Goal: Task Accomplishment & Management: Manage account settings

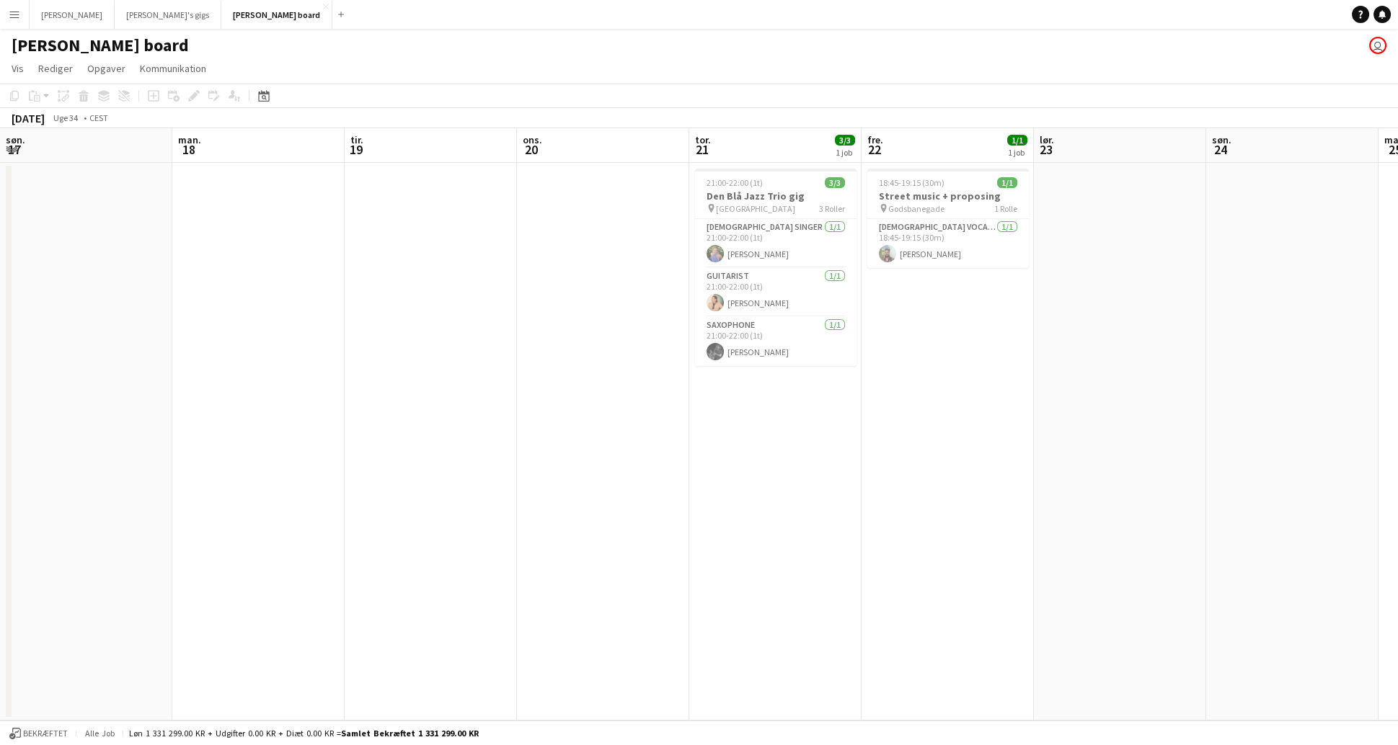
scroll to position [0, 316]
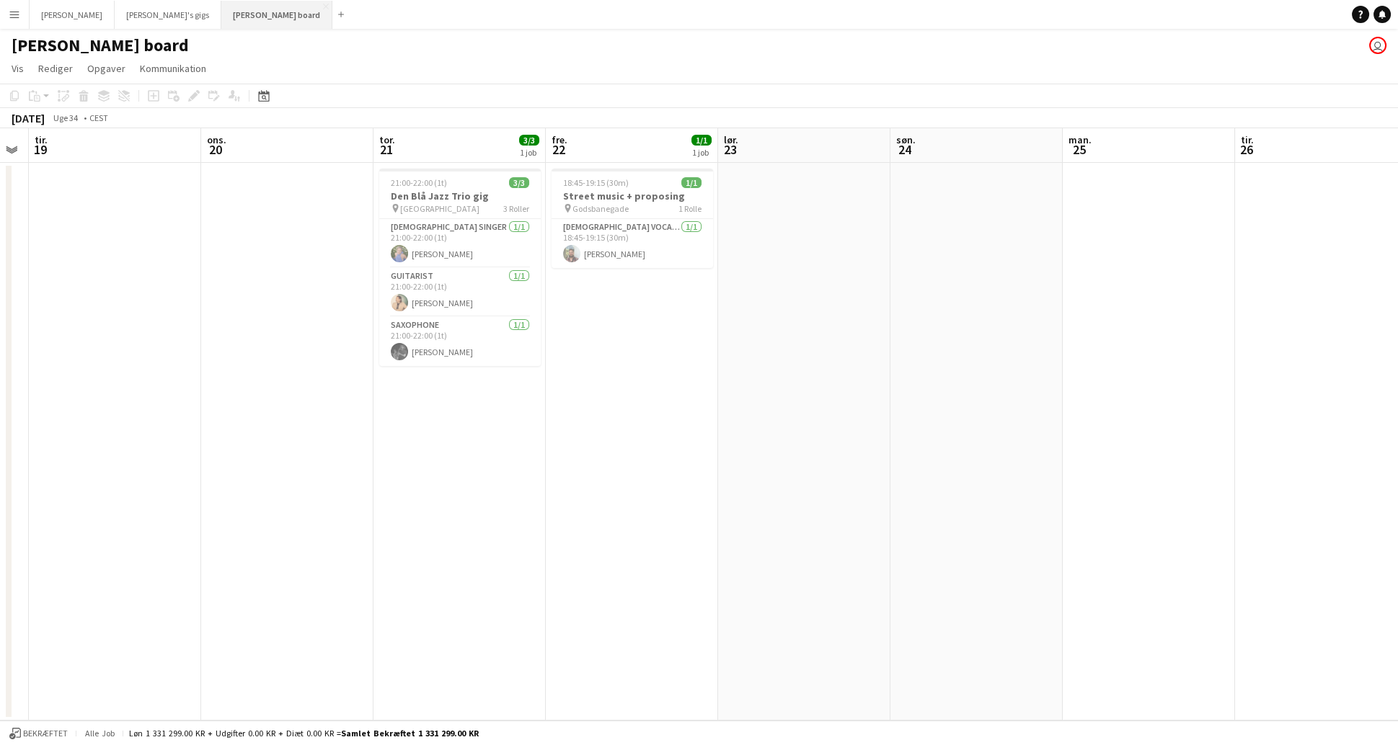
click at [221, 14] on button "[PERSON_NAME] board Luk" at bounding box center [276, 15] width 111 height 28
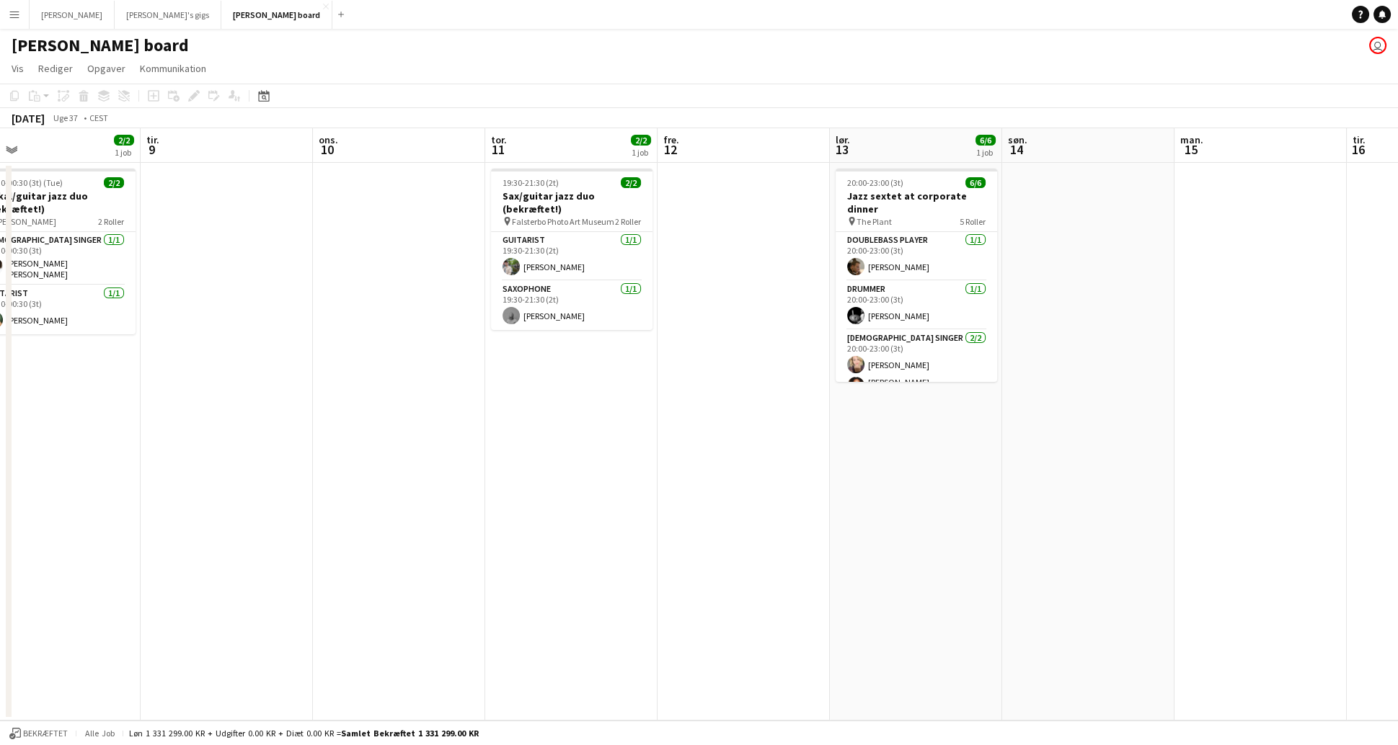
scroll to position [0, 550]
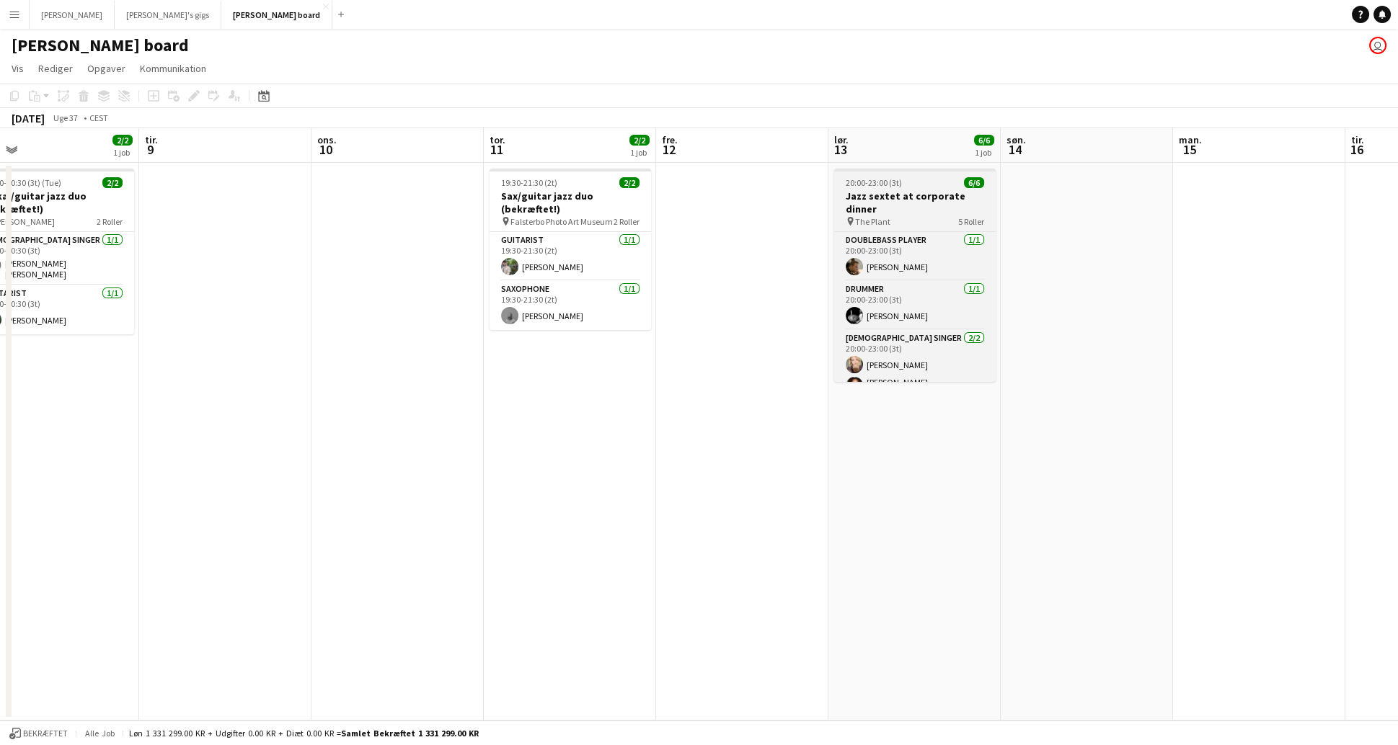
click at [926, 187] on div "20:00-23:00 (3t) 6/6" at bounding box center [914, 182] width 161 height 11
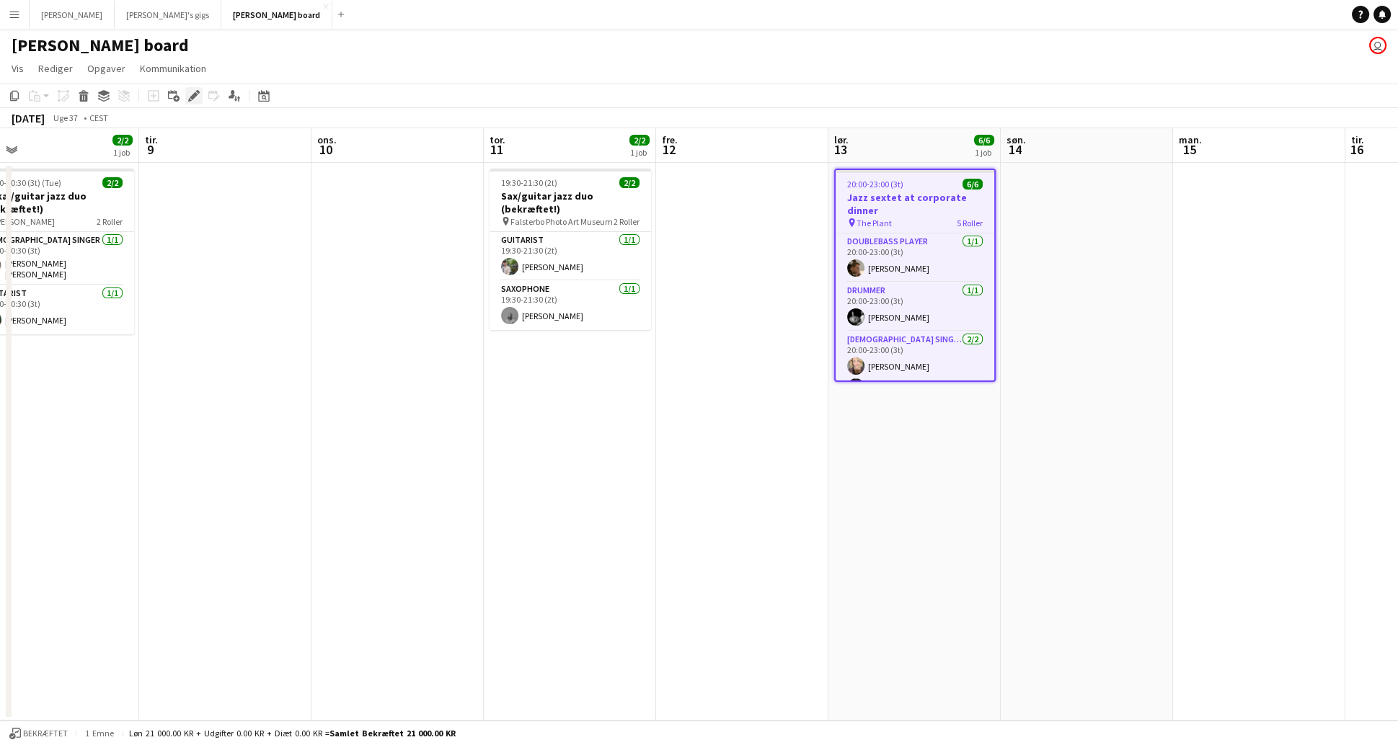
click at [197, 93] on icon "Rediger" at bounding box center [194, 96] width 12 height 12
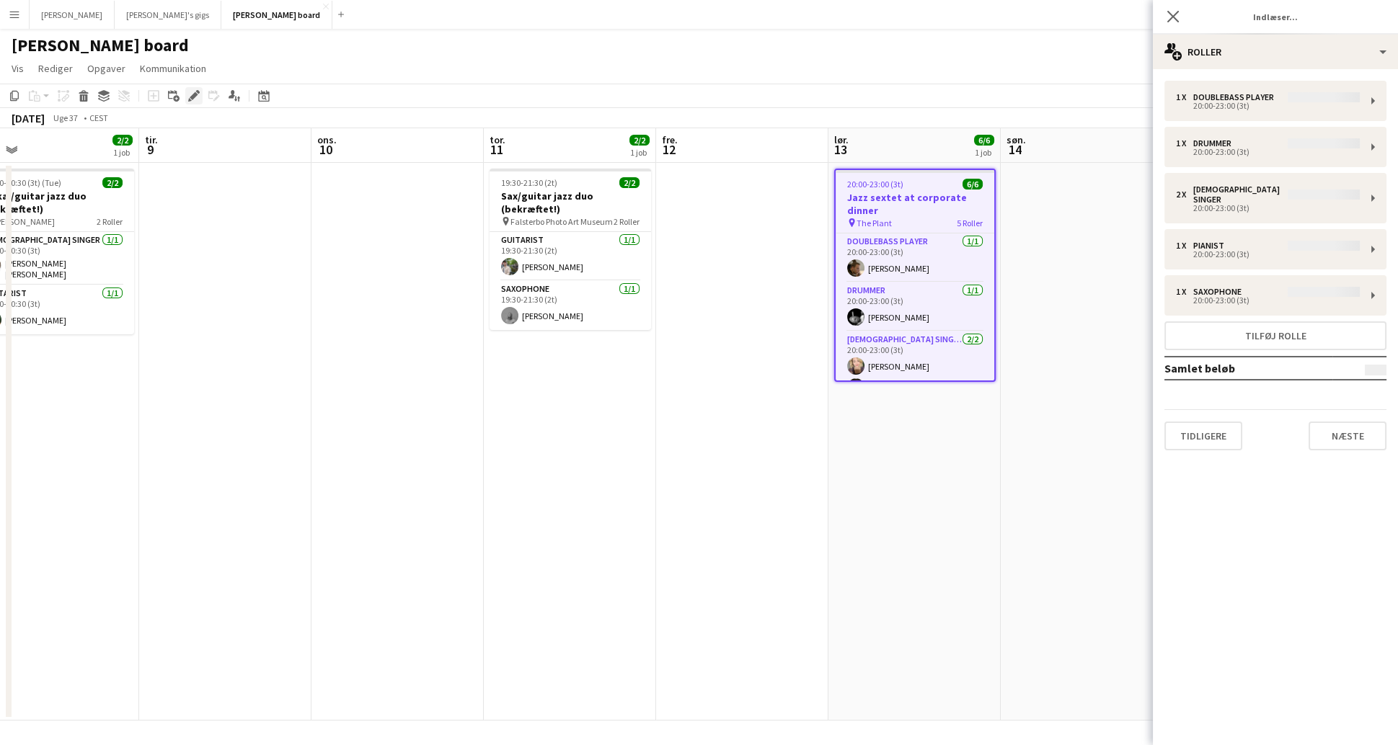
type input "**********"
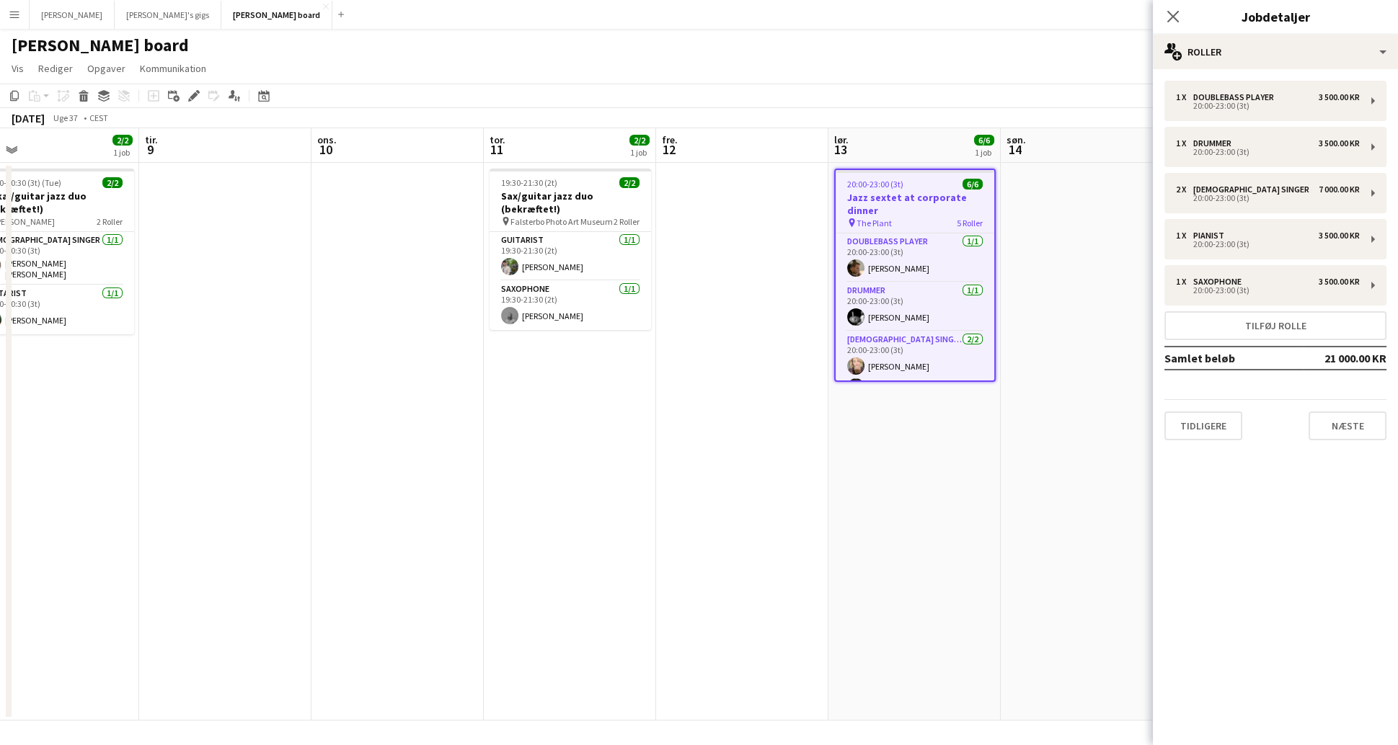
click at [1308, 414] on div "Tidligere Næste" at bounding box center [1275, 419] width 222 height 41
click at [1337, 429] on button "Næste" at bounding box center [1347, 426] width 78 height 29
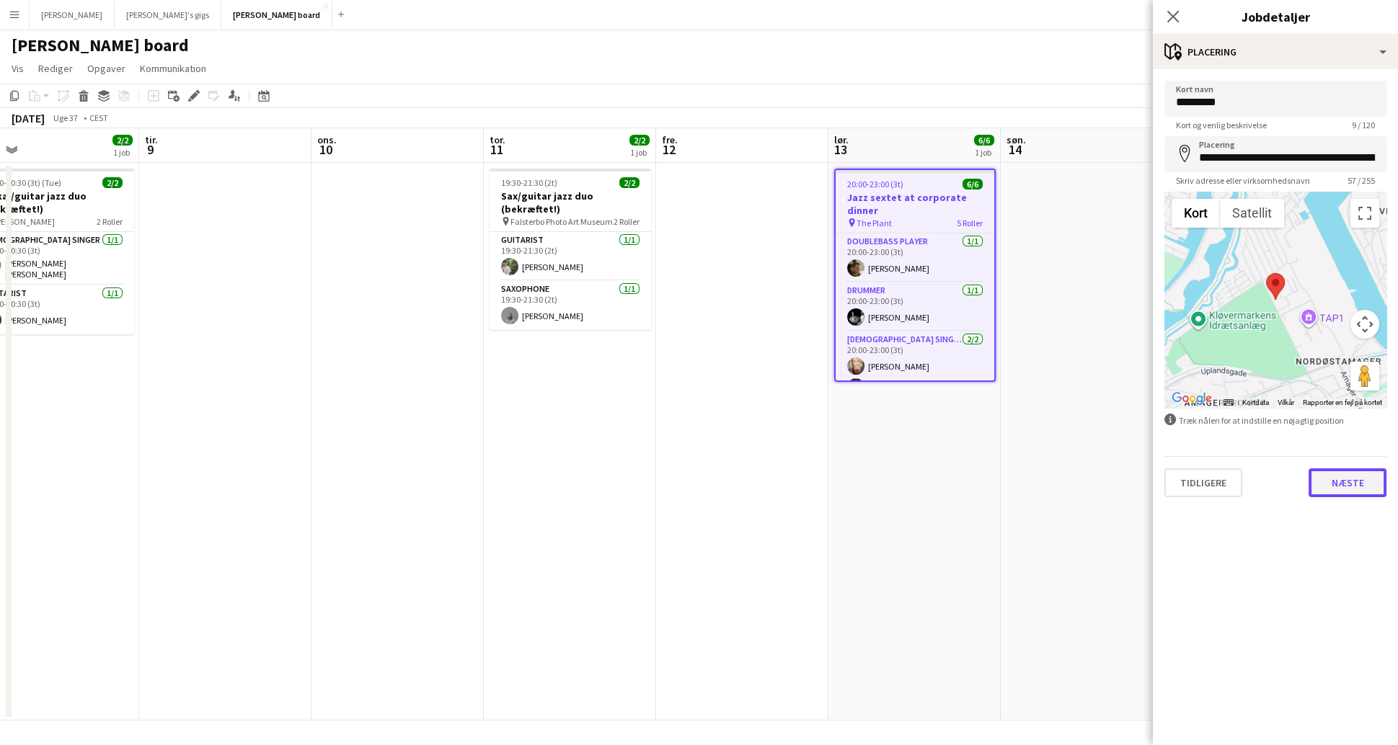
click at [1347, 481] on button "Næste" at bounding box center [1347, 483] width 78 height 29
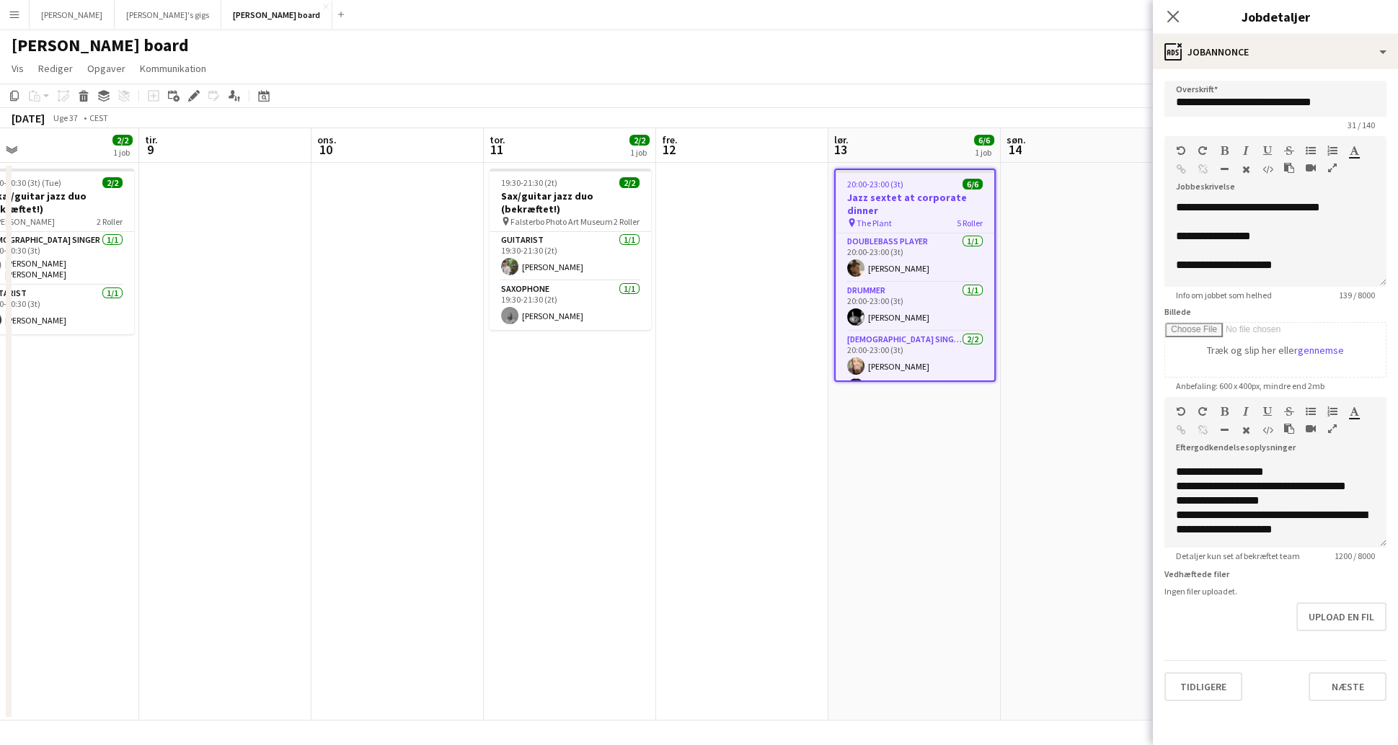
scroll to position [40, 0]
click at [1174, 24] on app-icon "Luk pop-in" at bounding box center [1173, 16] width 21 height 21
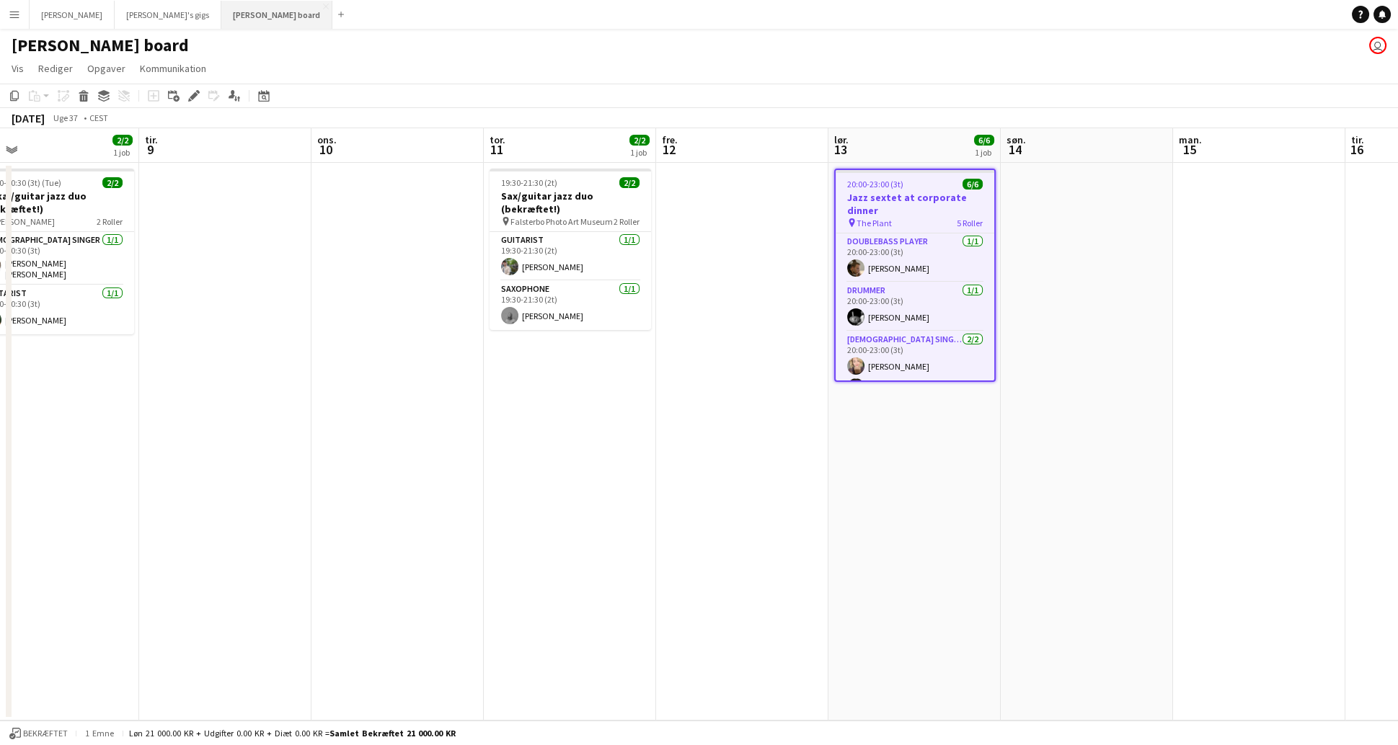
click at [221, 12] on button "[PERSON_NAME] board Luk" at bounding box center [276, 15] width 111 height 28
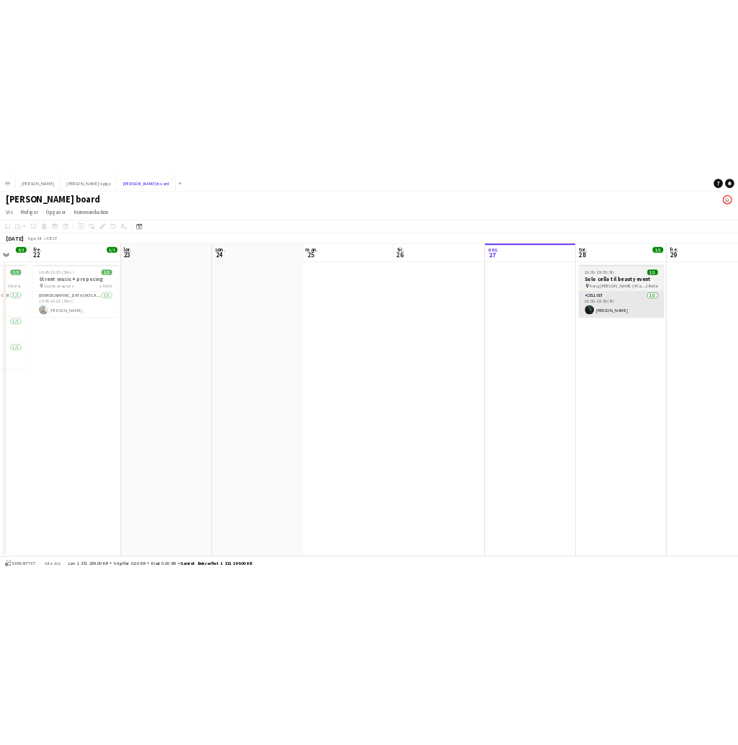
scroll to position [0, 415]
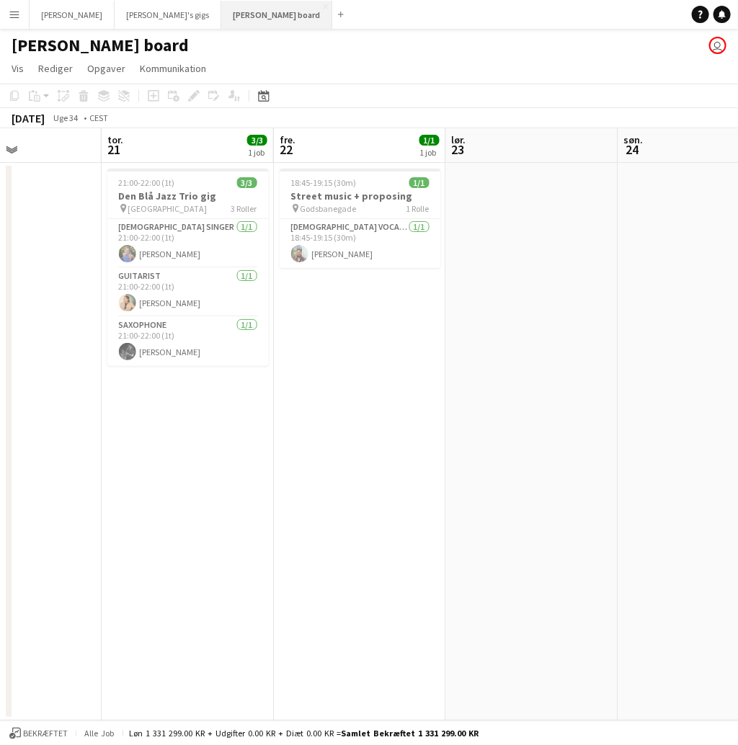
click at [221, 25] on button "[PERSON_NAME] board Luk" at bounding box center [276, 15] width 111 height 28
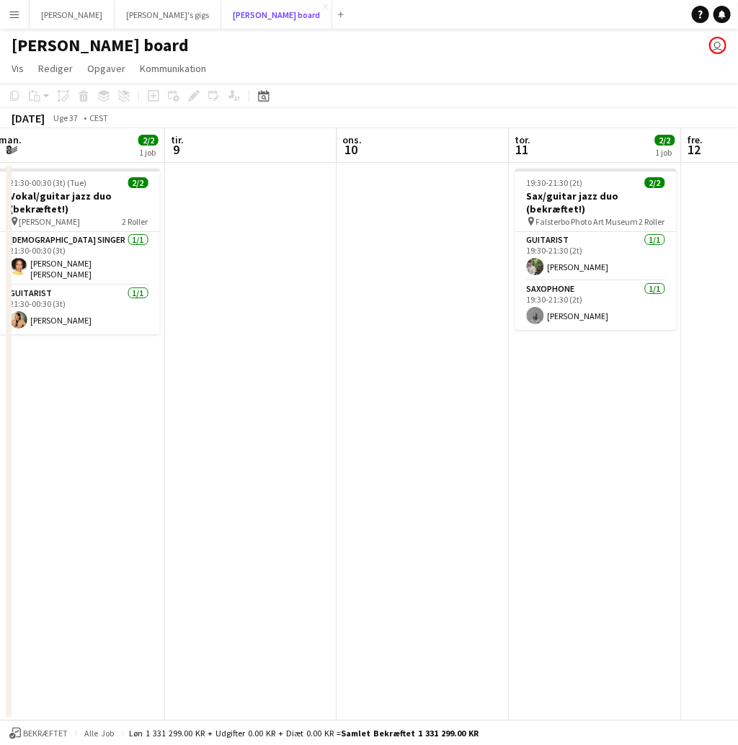
scroll to position [0, 523]
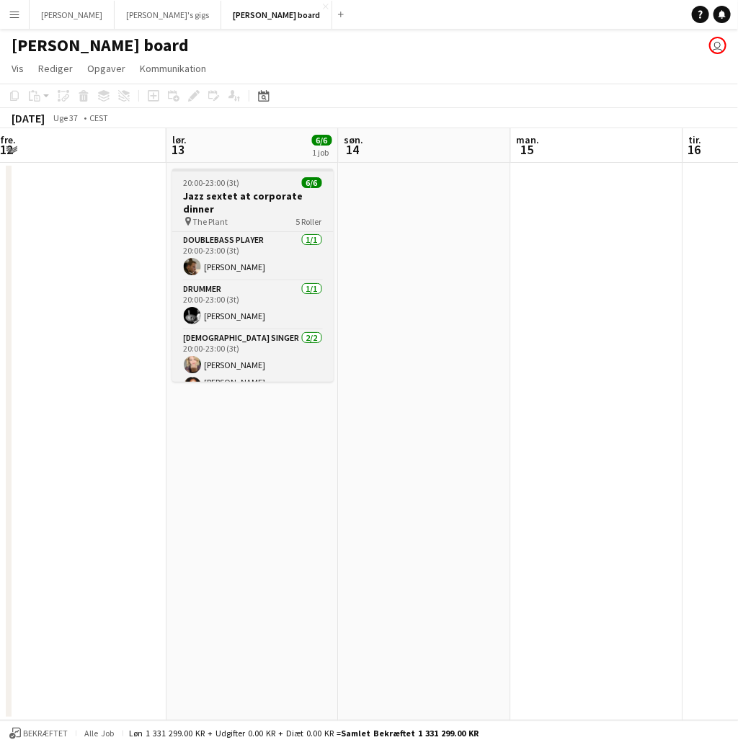
click at [259, 201] on h3 "Jazz sextet at corporate dinner" at bounding box center [252, 203] width 161 height 26
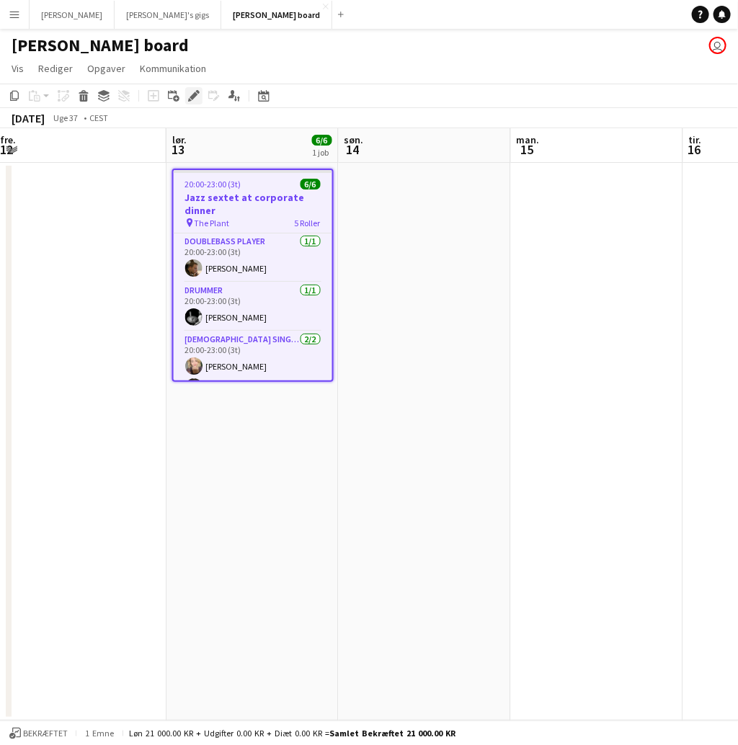
click at [189, 94] on icon "Rediger" at bounding box center [194, 96] width 12 height 12
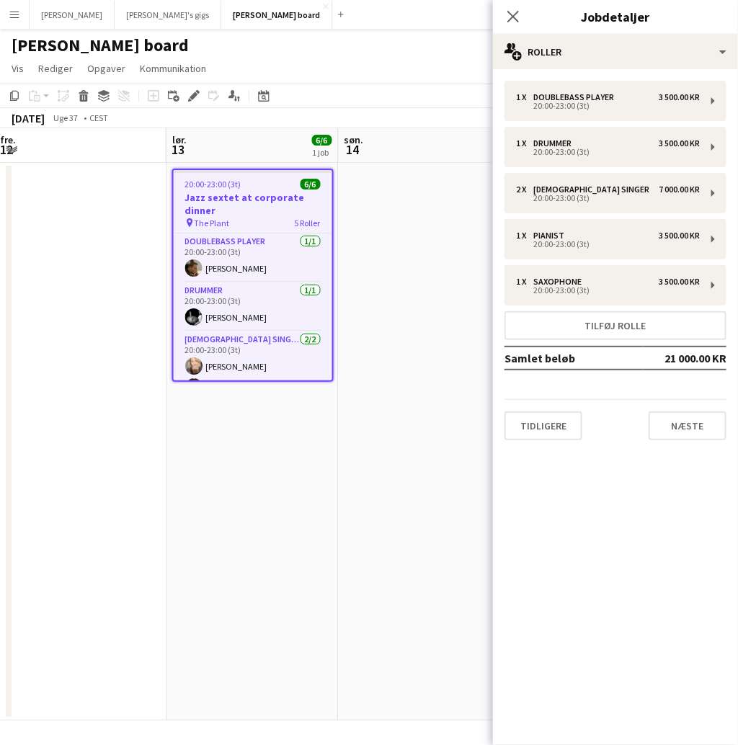
click at [683, 445] on div "1 x Doublebass Player 3 500.00 KR 20:00-23:00 (3t) 1 x Drummer 3 500.00 KR 20:0…" at bounding box center [615, 260] width 245 height 383
click at [683, 444] on div "1 x Doublebass Player 3 500.00 KR 20:00-23:00 (3t) 1 x Drummer 3 500.00 KR 20:0…" at bounding box center [615, 260] width 245 height 383
click at [686, 433] on button "Næste" at bounding box center [688, 426] width 78 height 29
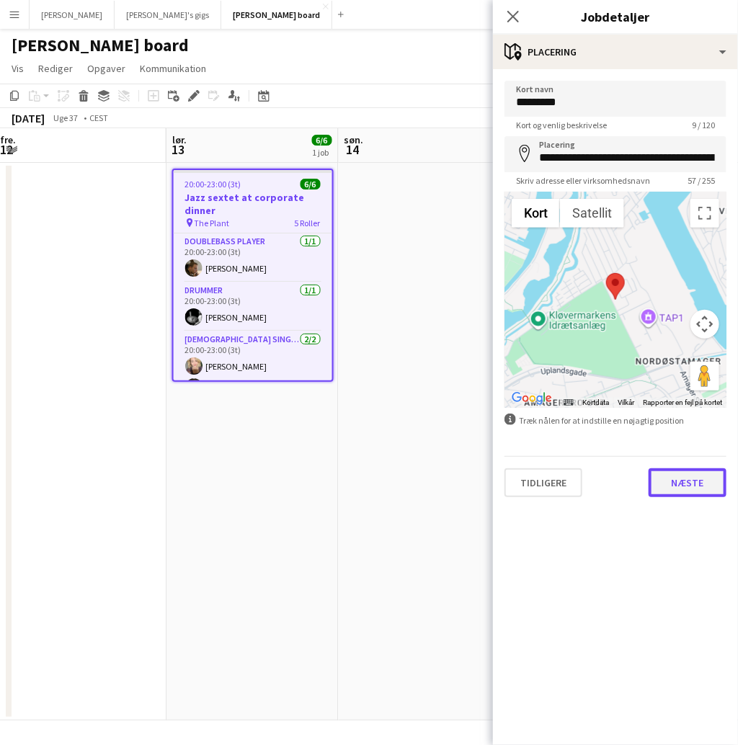
click at [694, 477] on button "Næste" at bounding box center [688, 483] width 78 height 29
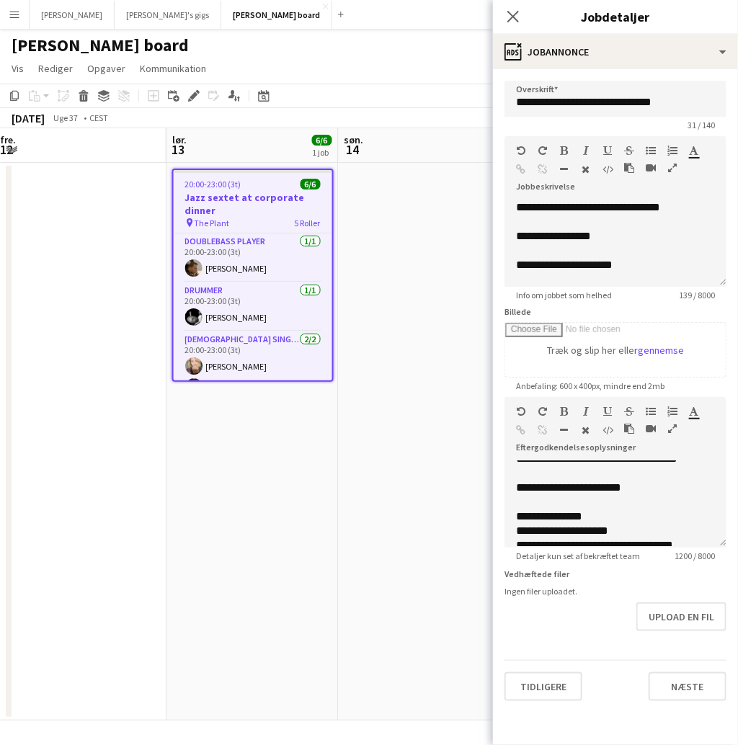
scroll to position [208, 0]
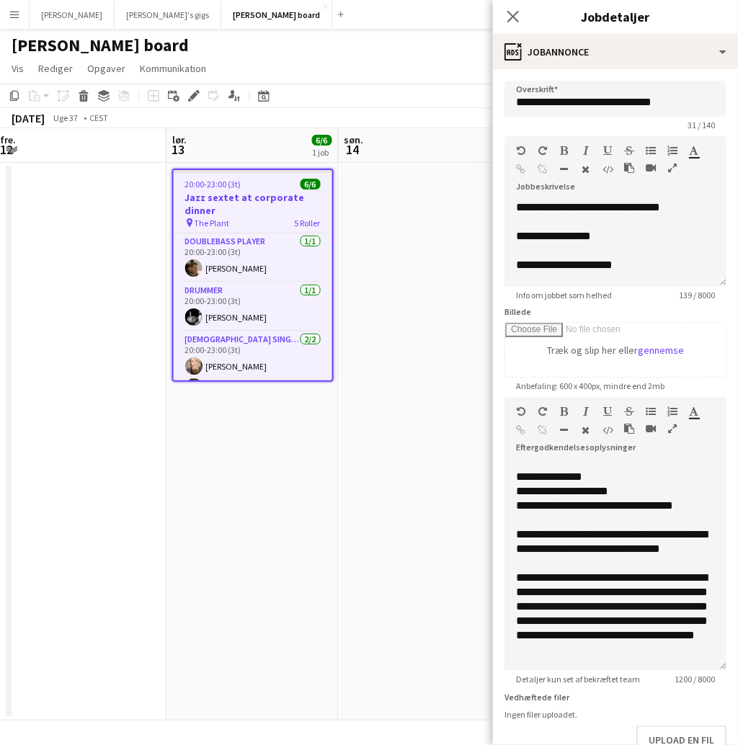
drag, startPoint x: 723, startPoint y: 545, endPoint x: 727, endPoint y: 670, distance: 125.5
click at [727, 670] on div "**********" at bounding box center [616, 566] width 222 height 210
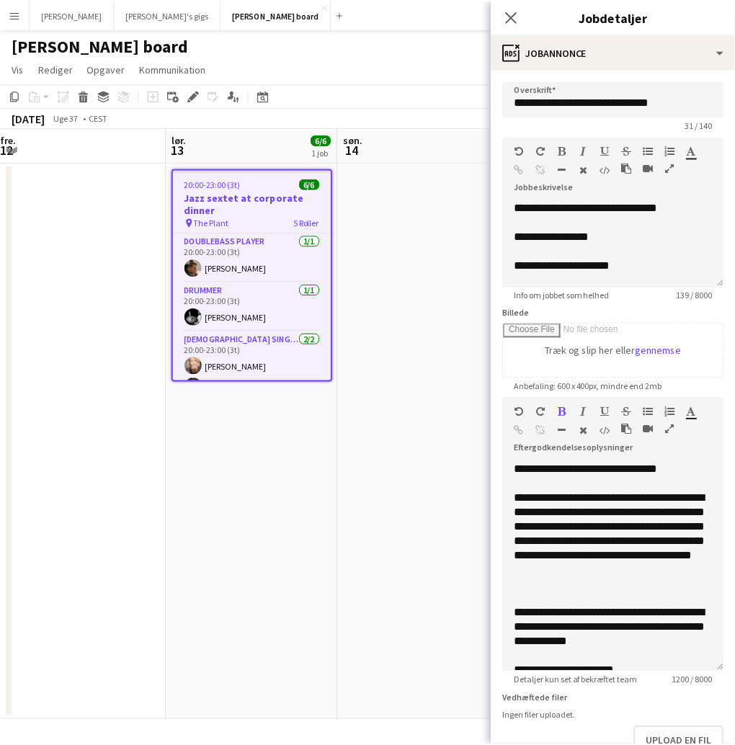
scroll to position [284, 0]
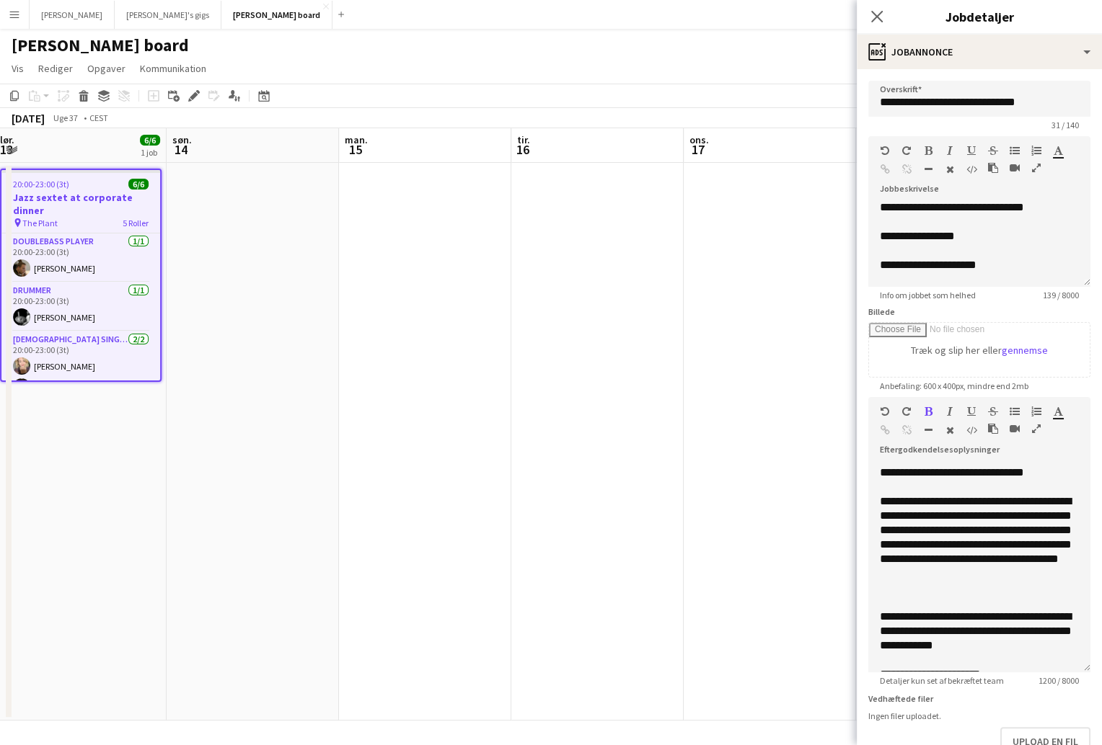
click at [735, 285] on app-date-cell at bounding box center [769, 442] width 172 height 558
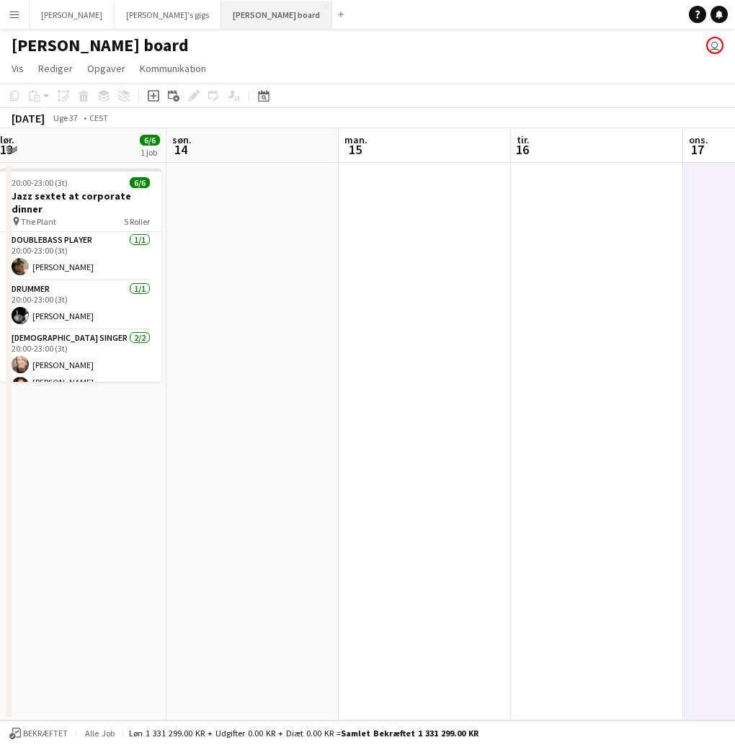
click at [221, 13] on button "[PERSON_NAME] board Luk" at bounding box center [276, 15] width 111 height 28
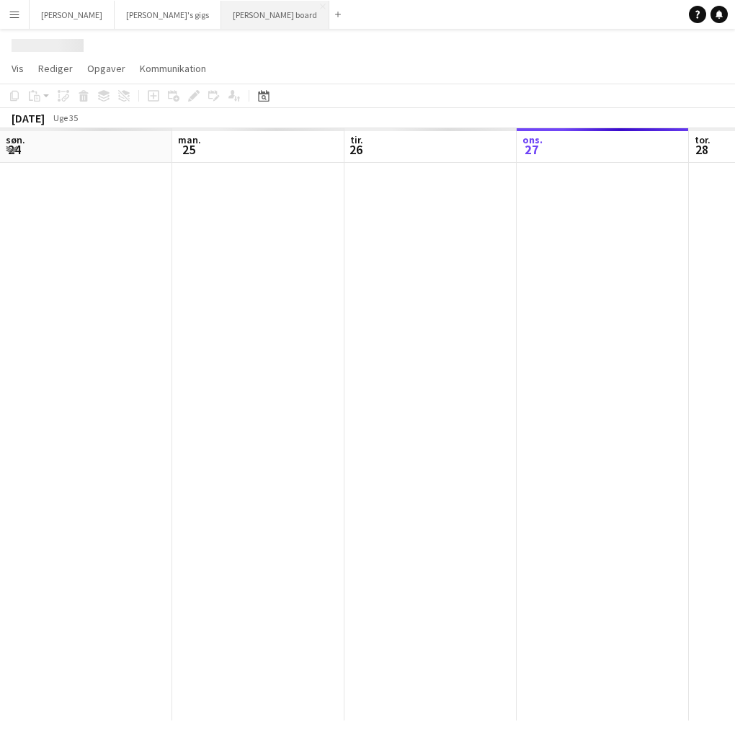
scroll to position [0, 344]
